Goal: Task Accomplishment & Management: Complete application form

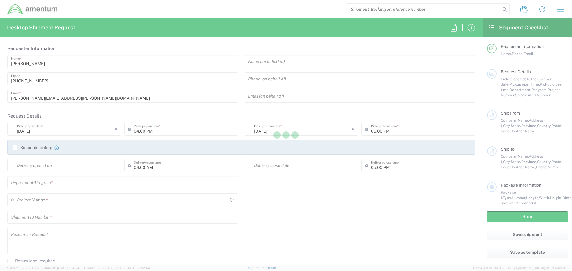
type input "[GEOGRAPHIC_DATA]"
type input "PMS326"
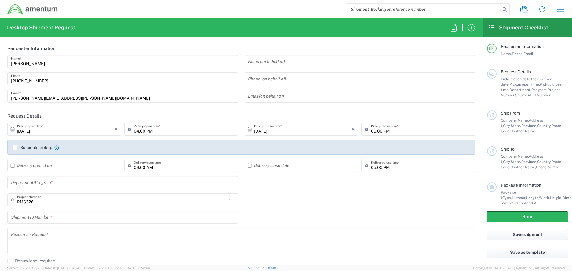
click at [45, 129] on input "[DATE]" at bounding box center [65, 129] width 97 height 10
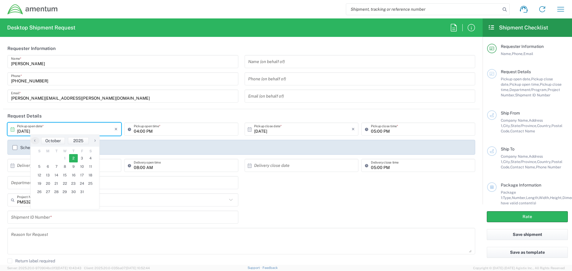
click at [95, 142] on span "›" at bounding box center [95, 140] width 9 height 7
click at [48, 184] on span "17" at bounding box center [48, 184] width 9 height 8
type input "[DATE]"
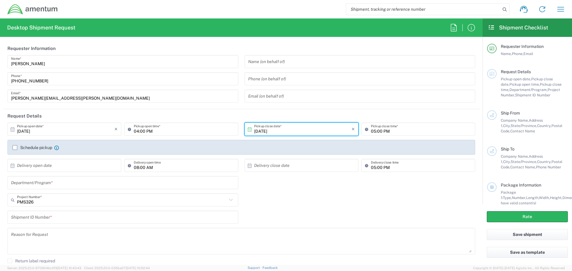
click at [142, 132] on input "04:00 PM" at bounding box center [184, 129] width 101 height 10
click at [148, 131] on input "04:00 PM" at bounding box center [184, 129] width 101 height 10
click at [137, 130] on input "04:00 PM" at bounding box center [184, 129] width 101 height 10
click at [149, 132] on input "8:00 PM" at bounding box center [184, 129] width 101 height 10
type input "08:00 AM"
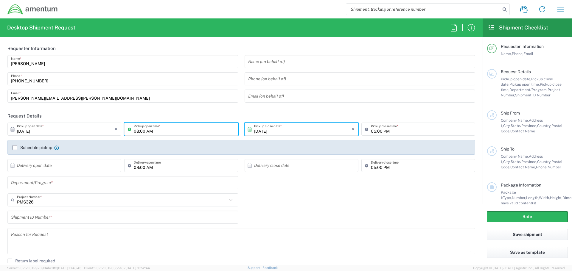
click at [265, 195] on div "PMS326 Project Number * PMS326 0915.E0002.02.000.2CE,LABOR ONLY OPT YR 1 ,1 ,82…" at bounding box center [241, 202] width 474 height 17
click at [28, 166] on input "text" at bounding box center [65, 165] width 97 height 10
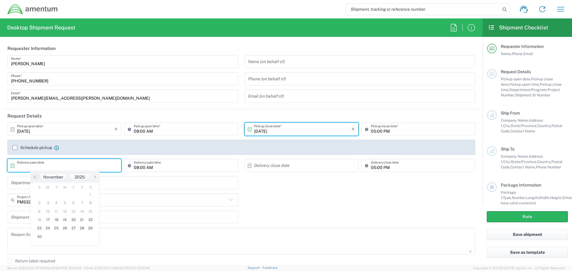
click at [24, 167] on input "text" at bounding box center [65, 165] width 97 height 10
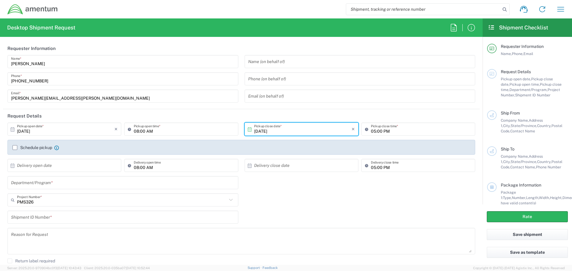
click at [38, 165] on input "text" at bounding box center [65, 165] width 97 height 10
click at [62, 227] on span "26" at bounding box center [65, 228] width 9 height 8
click at [278, 168] on input "text" at bounding box center [302, 165] width 97 height 10
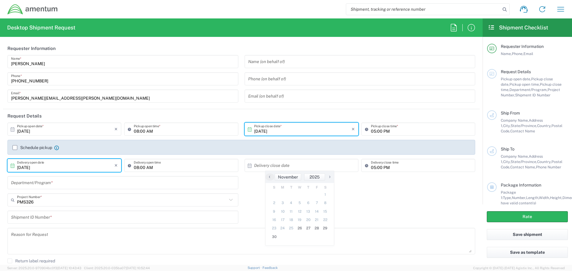
click at [40, 169] on input "[DATE]" at bounding box center [65, 165] width 97 height 10
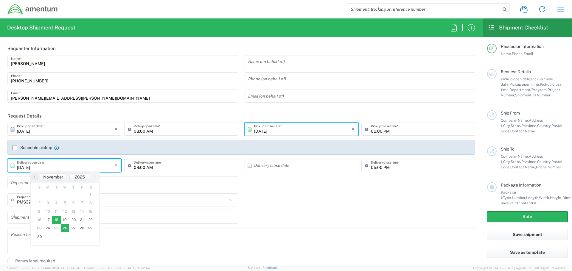
click at [58, 219] on span "18" at bounding box center [56, 220] width 9 height 8
type input "[DATE]"
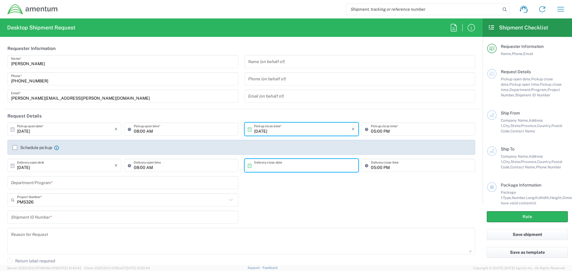
click at [263, 164] on input "text" at bounding box center [302, 165] width 97 height 10
click at [292, 219] on span "18" at bounding box center [291, 220] width 9 height 8
type input "[DATE]"
click at [135, 187] on input "text" at bounding box center [123, 183] width 224 height 10
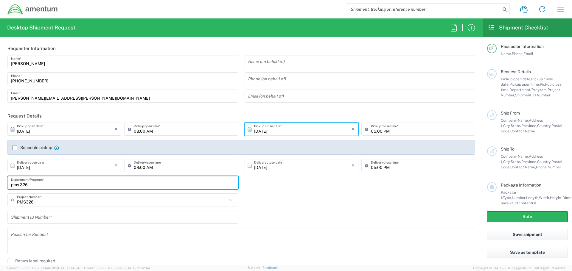
type input "pms 326"
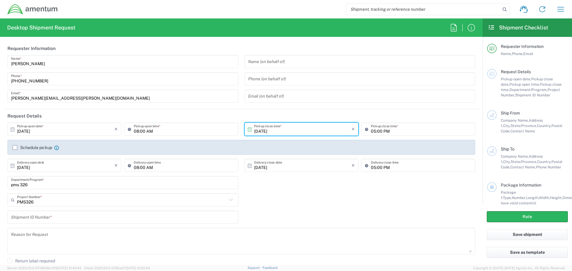
click at [291, 201] on div "PMS326 Project Number * PMS326 0915.E0002.02.000.2CE,LABOR ONLY OPT YR 1 ,1 ,82…" at bounding box center [241, 202] width 474 height 17
click at [227, 201] on icon at bounding box center [231, 200] width 8 height 8
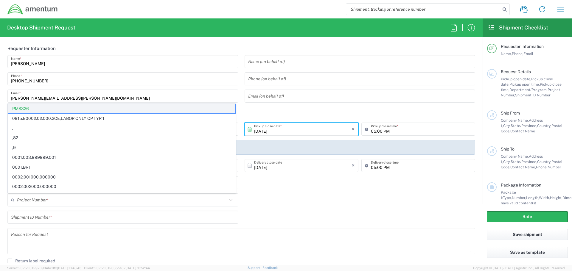
click at [48, 109] on span "PMS326" at bounding box center [121, 108] width 227 height 9
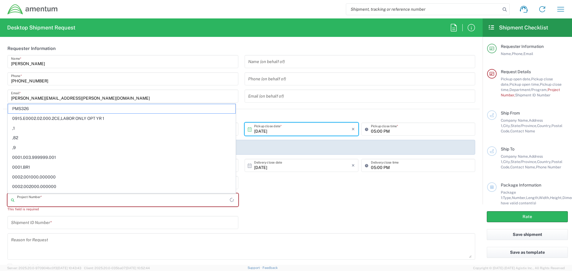
click at [46, 202] on input "text" at bounding box center [123, 200] width 213 height 10
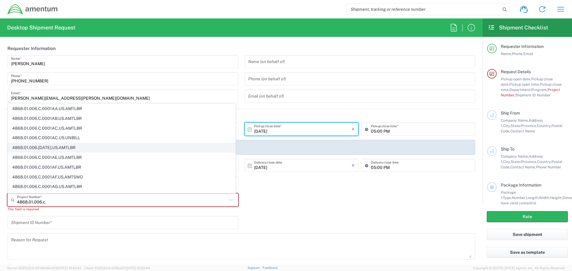
click at [81, 148] on span "4868.01.006.[DATE].US.AMTLBR" at bounding box center [121, 147] width 227 height 9
type input "4868.01.006.[DATE].US.AMTLBR"
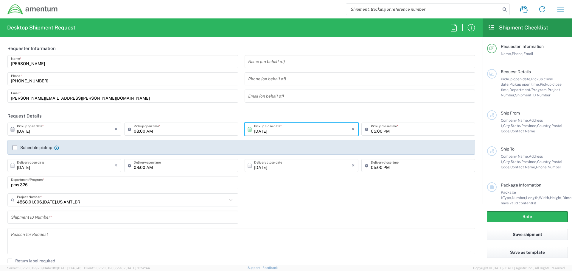
click at [70, 220] on input "text" at bounding box center [123, 217] width 224 height 10
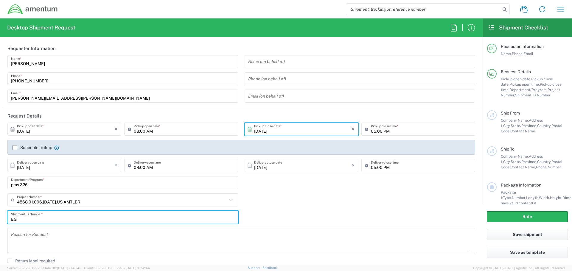
type input "E"
type input "SQ 19 Towed Arrays SC"
click at [326, 223] on div "SQ 19 Towed Arrays SC Shipment ID Number *" at bounding box center [241, 219] width 474 height 17
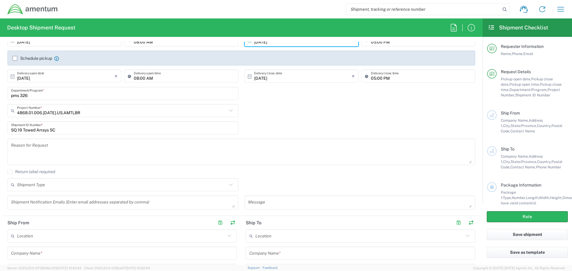
scroll to position [119, 0]
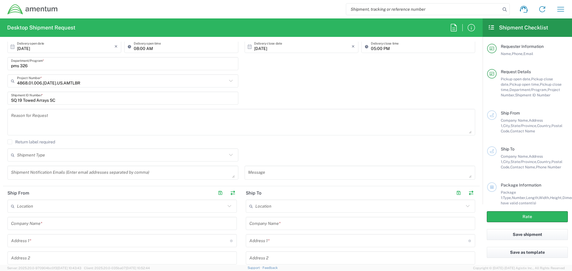
click at [16, 116] on textarea at bounding box center [241, 122] width 460 height 23
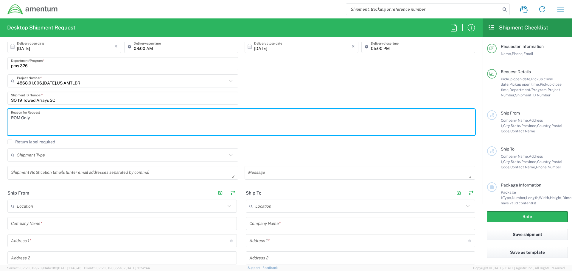
type textarea "ROM Only"
click at [280, 154] on div "Shipment Type Batch Regular" at bounding box center [241, 157] width 474 height 17
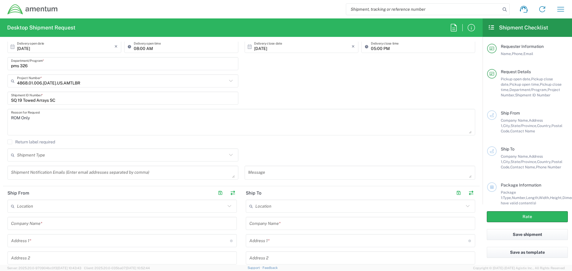
click at [229, 154] on icon at bounding box center [231, 155] width 8 height 8
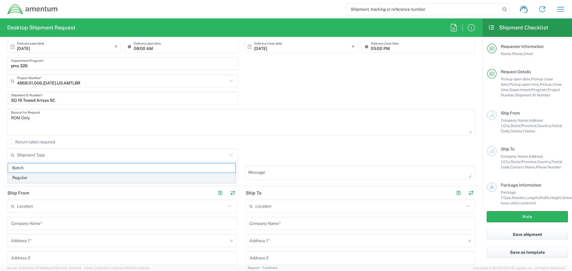
click at [17, 178] on span "Regular" at bounding box center [121, 177] width 227 height 9
type input "Regular"
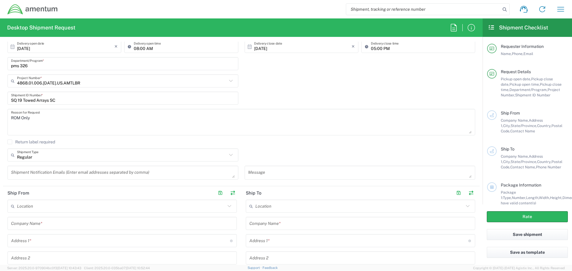
click at [258, 146] on div "Return label required" at bounding box center [240, 144] width 467 height 9
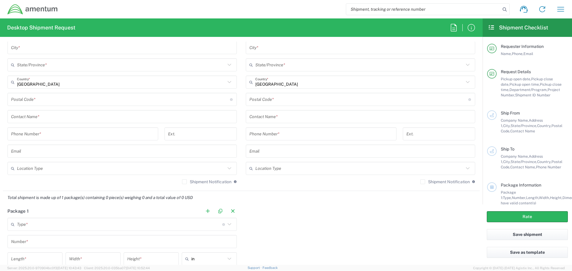
scroll to position [357, 0]
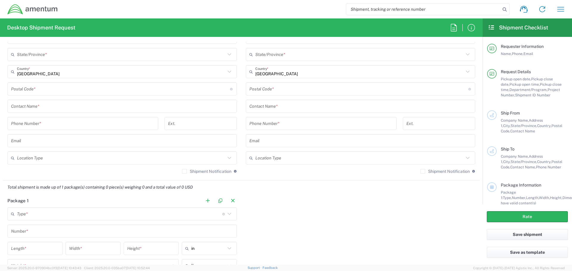
click at [226, 158] on icon at bounding box center [229, 158] width 8 height 8
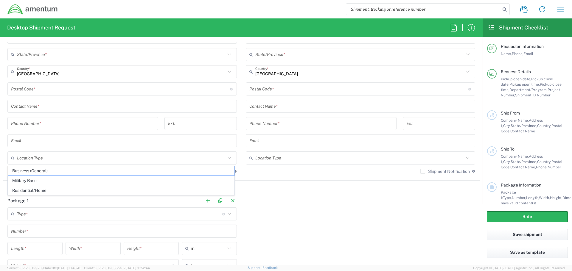
click at [293, 211] on div "Package 1 Type * Material used to package goods Crate(s) Envelope Pallet(s) Ove…" at bounding box center [241, 249] width 476 height 111
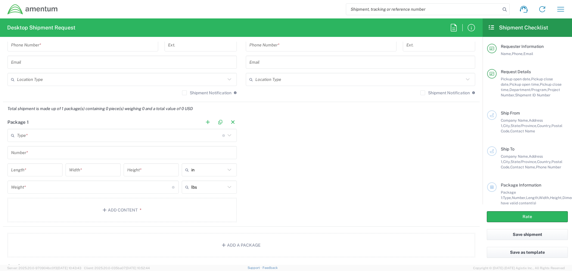
scroll to position [447, 0]
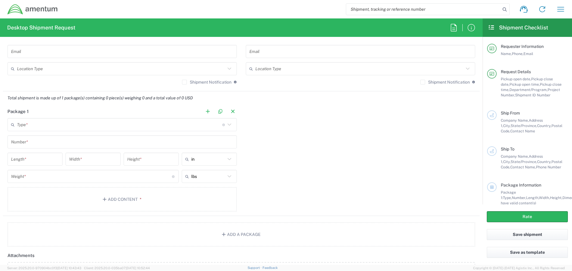
click at [229, 126] on icon at bounding box center [229, 125] width 8 height 8
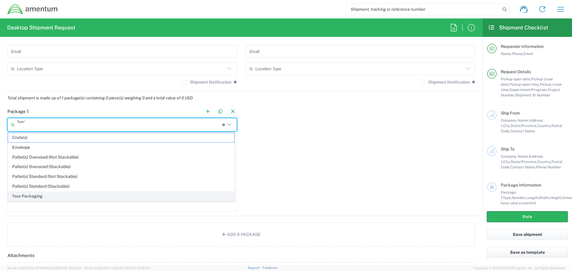
click at [33, 197] on span "Your Packaging" at bounding box center [121, 196] width 226 height 9
type input "Your Packaging"
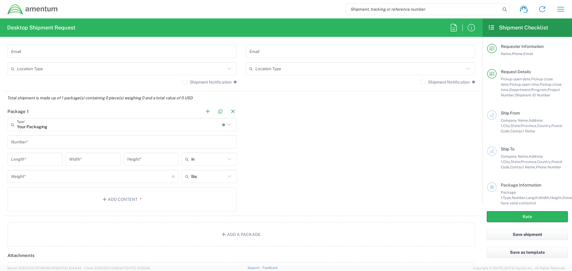
click at [35, 143] on input "text" at bounding box center [122, 142] width 222 height 10
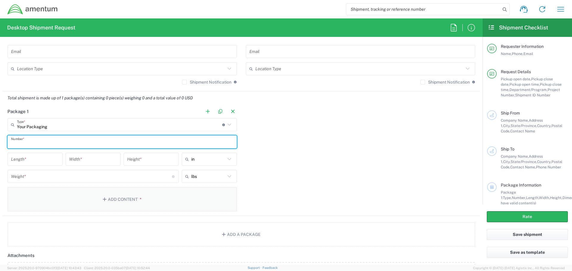
click at [108, 199] on button "Add Content *" at bounding box center [121, 199] width 229 height 24
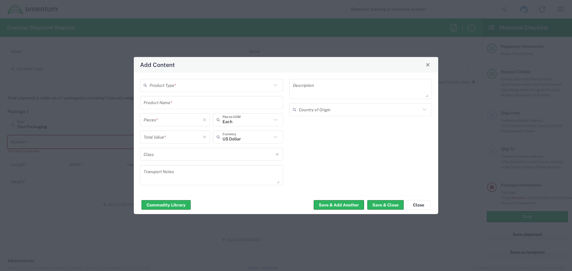
click at [277, 82] on icon at bounding box center [276, 85] width 8 height 8
click at [150, 110] on span "General Commodity" at bounding box center [212, 107] width 142 height 9
type input "General Commodity"
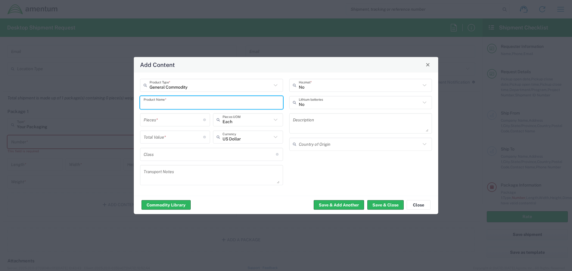
click at [165, 104] on input "text" at bounding box center [212, 102] width 136 height 10
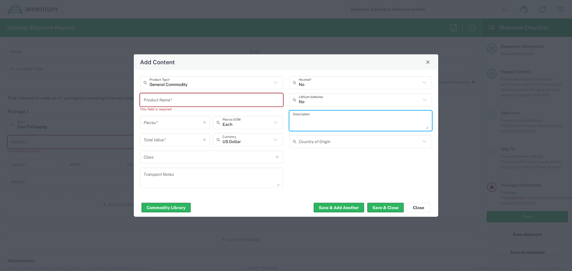
click at [307, 124] on textarea at bounding box center [361, 120] width 136 height 17
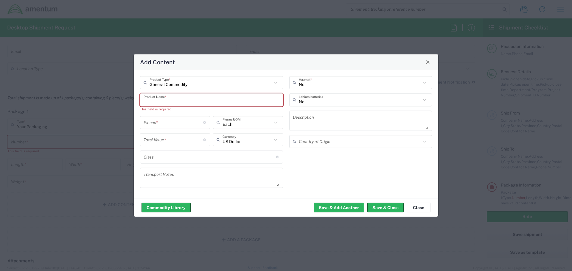
click at [152, 102] on input "text" at bounding box center [212, 100] width 136 height 10
click at [313, 117] on textarea at bounding box center [361, 120] width 136 height 17
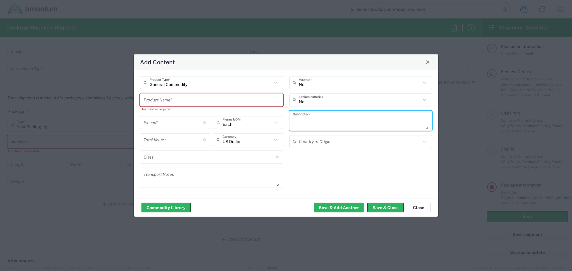
click at [413, 206] on button "Close" at bounding box center [418, 208] width 24 height 10
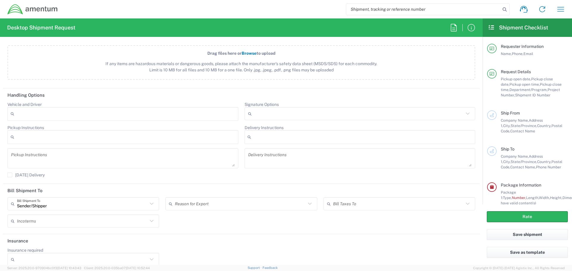
scroll to position [677, 0]
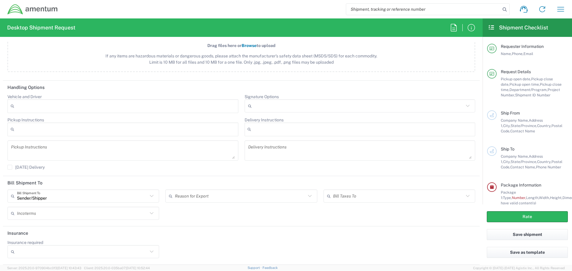
click at [101, 107] on div at bounding box center [122, 106] width 231 height 14
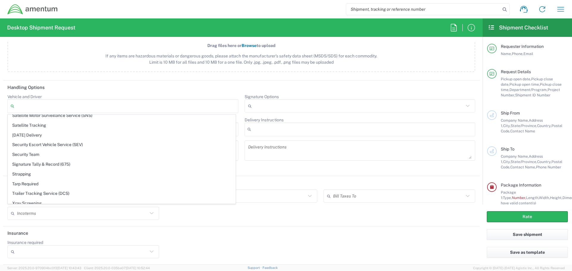
scroll to position [253, 0]
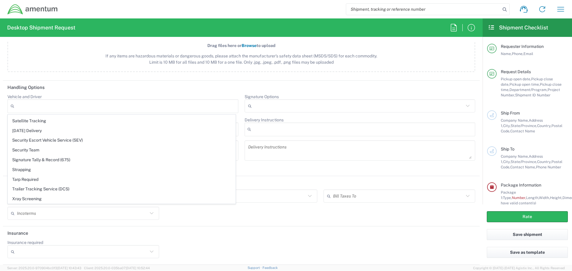
click at [253, 214] on div "Sender/[PERSON_NAME] Shipment To Sender/Shipper Recipient Account Third Party A…" at bounding box center [241, 207] width 474 height 35
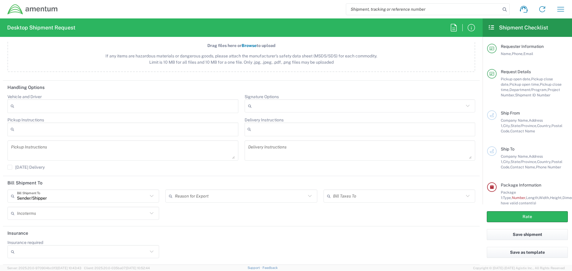
click at [29, 148] on textarea at bounding box center [123, 150] width 224 height 17
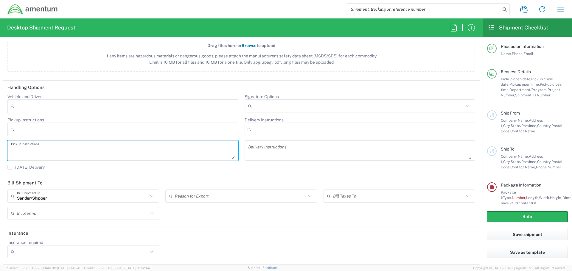
click at [21, 129] on div at bounding box center [122, 130] width 231 height 14
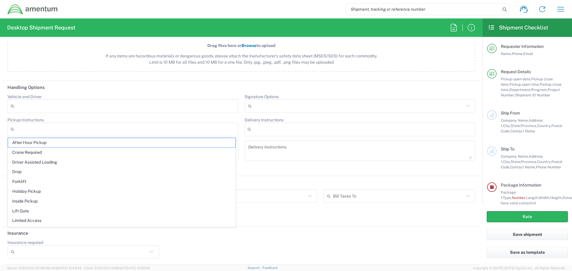
click at [97, 91] on header "Handling Options" at bounding box center [241, 87] width 476 height 13
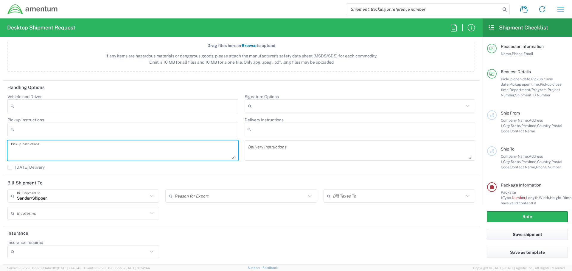
click at [52, 150] on textarea at bounding box center [123, 150] width 224 height 17
click at [234, 216] on div "Sender/[PERSON_NAME] Shipment To Sender/Shipper Recipient Account Third Party A…" at bounding box center [241, 207] width 474 height 35
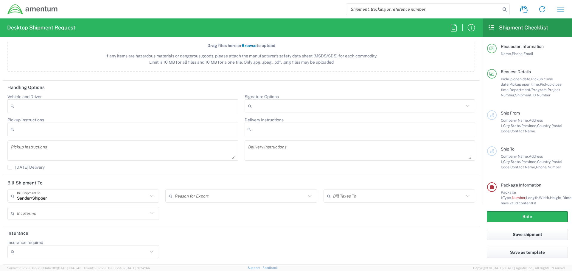
click at [149, 253] on icon at bounding box center [152, 252] width 8 height 8
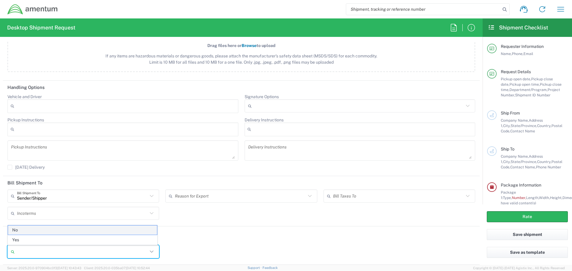
click at [82, 230] on span "No" at bounding box center [82, 230] width 149 height 9
type input "No"
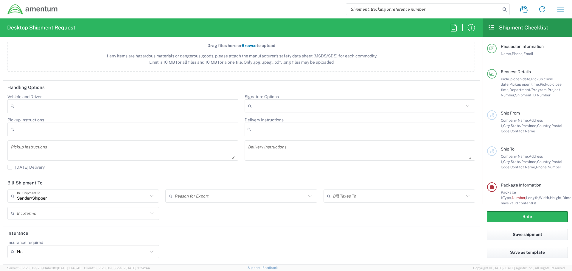
click at [226, 241] on div "Insurance required No No Yes" at bounding box center [241, 251] width 474 height 23
click at [347, 240] on div "Insurance required No No Yes" at bounding box center [241, 251] width 474 height 23
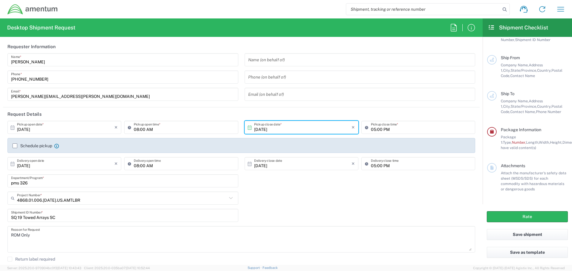
scroll to position [0, 0]
